Goal: Find contact information: Find contact information

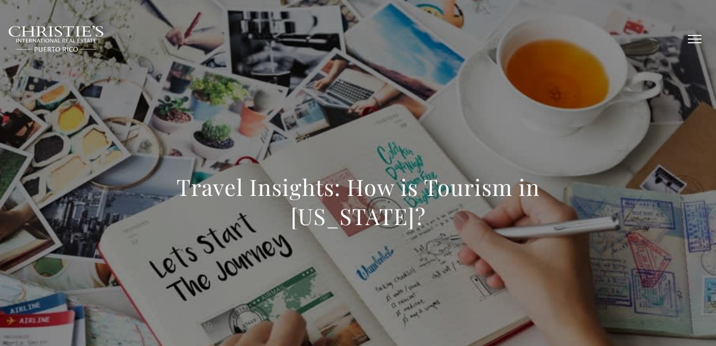
click at [693, 39] on span "button" at bounding box center [695, 39] width 14 height 1
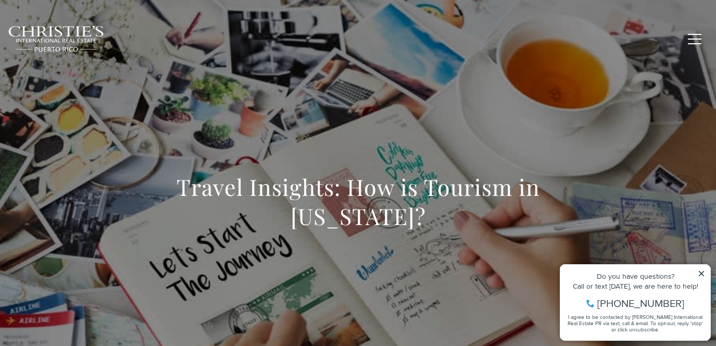
click at [699, 271] on icon at bounding box center [701, 273] width 7 height 7
click at [695, 40] on button "button" at bounding box center [694, 39] width 27 height 30
click at [702, 272] on icon at bounding box center [701, 273] width 5 height 5
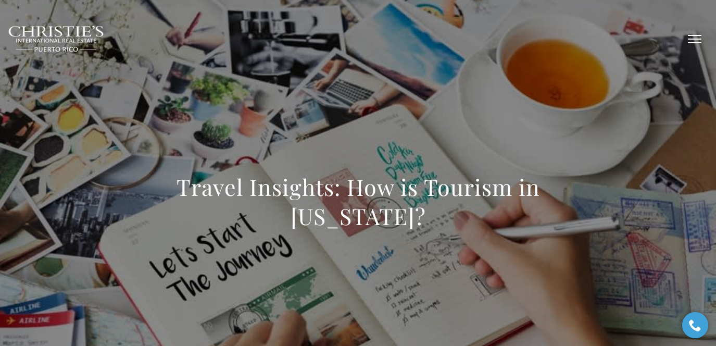
click at [696, 40] on span "button" at bounding box center [695, 39] width 14 height 1
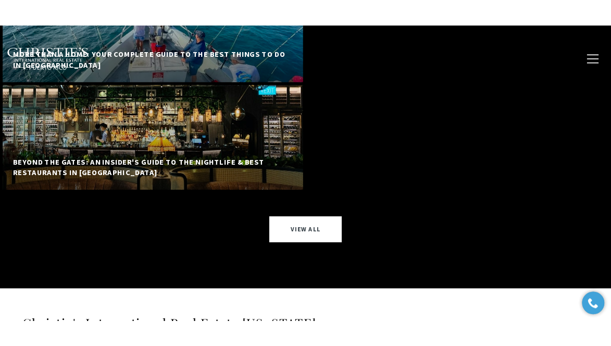
scroll to position [13059, 0]
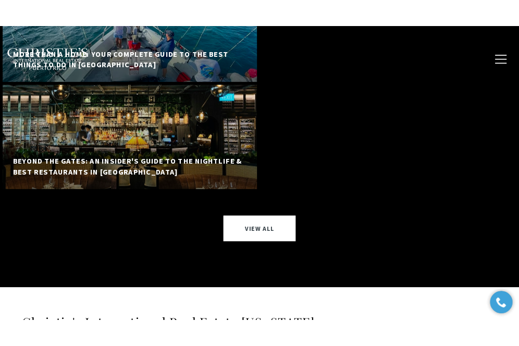
scroll to position [13025, 0]
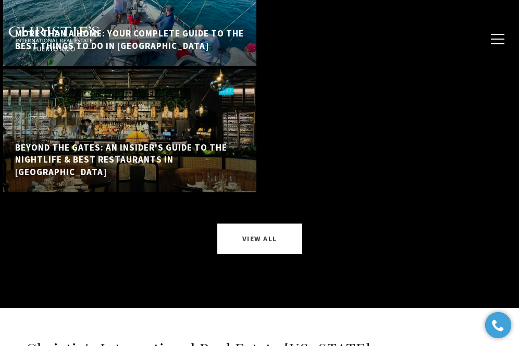
copy link "@[DOMAIN_NAME]"
drag, startPoint x: 160, startPoint y: 170, endPoint x: 54, endPoint y: 166, distance: 106.4
